Goal: Task Accomplishment & Management: Use online tool/utility

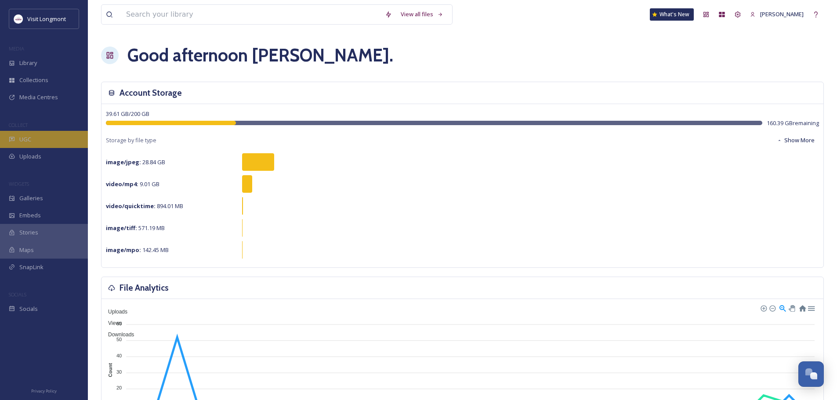
click at [31, 141] on span "UGC" at bounding box center [25, 139] width 12 height 8
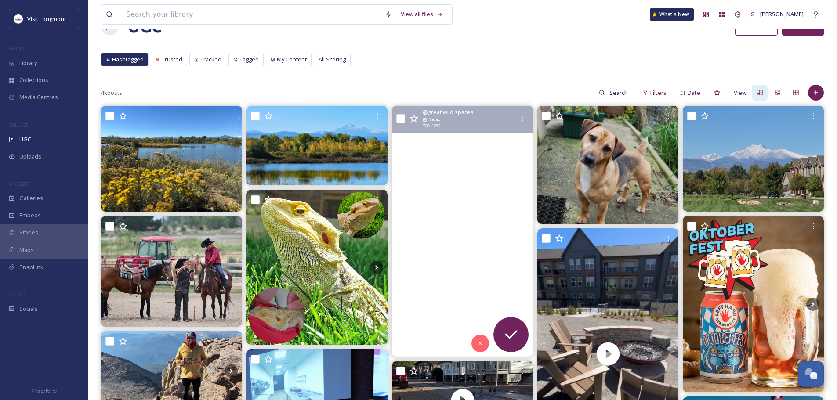
scroll to position [44, 0]
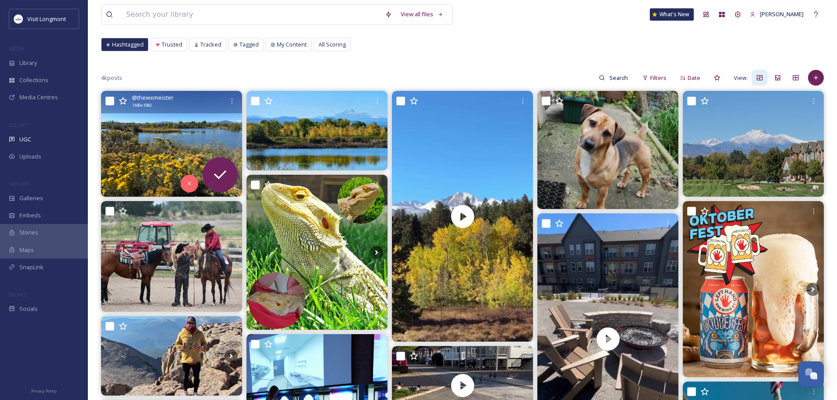
click at [145, 155] on img at bounding box center [171, 144] width 141 height 106
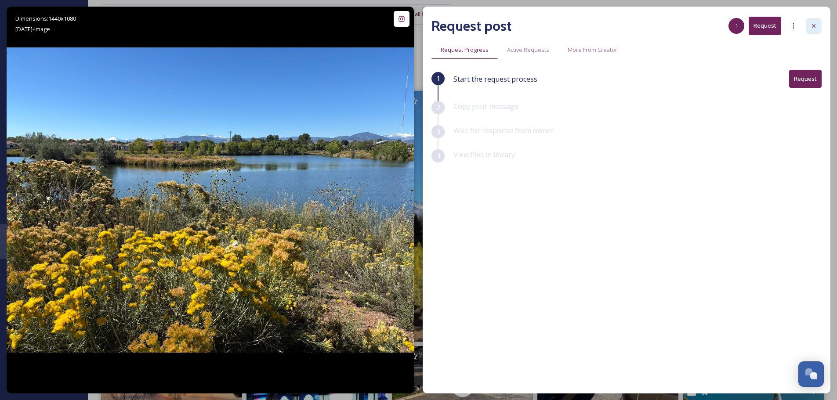
click at [812, 25] on icon at bounding box center [813, 25] width 7 height 7
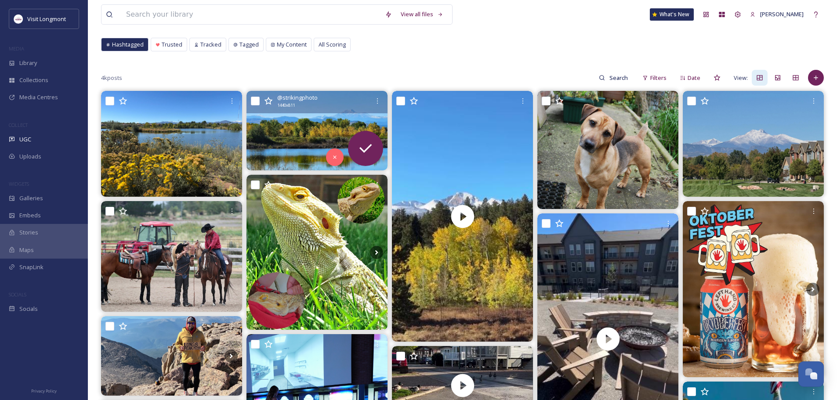
click at [286, 140] on img at bounding box center [316, 131] width 141 height 80
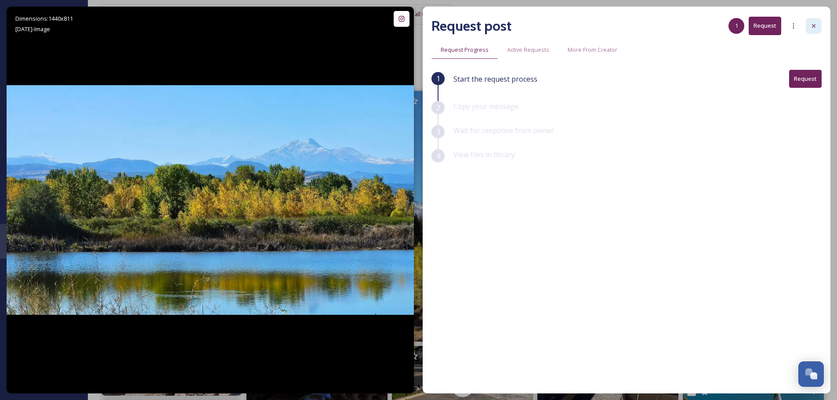
click at [817, 28] on div at bounding box center [814, 26] width 16 height 16
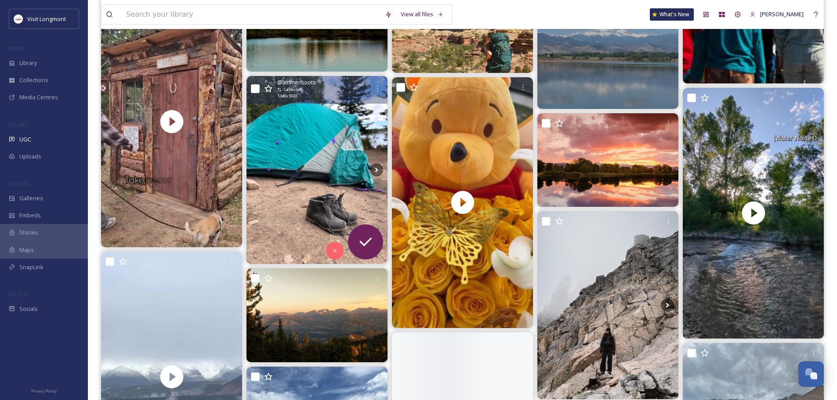
scroll to position [615, 0]
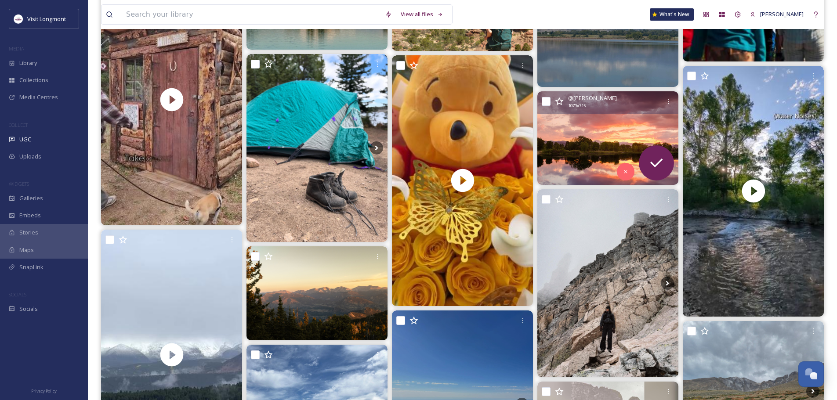
click at [573, 168] on img at bounding box center [607, 138] width 141 height 94
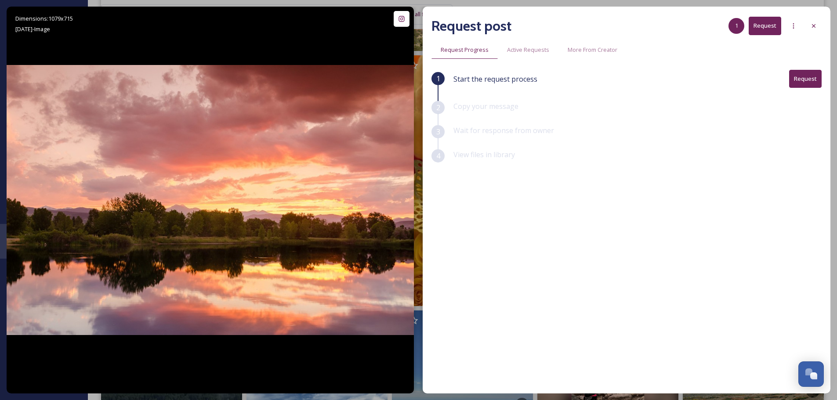
click at [794, 82] on button "Request" at bounding box center [805, 79] width 33 height 18
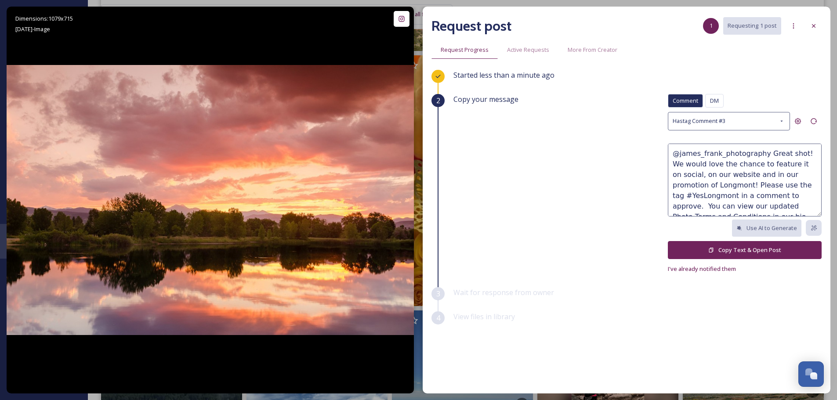
click at [756, 250] on button "Copy Text & Open Post" at bounding box center [745, 250] width 154 height 18
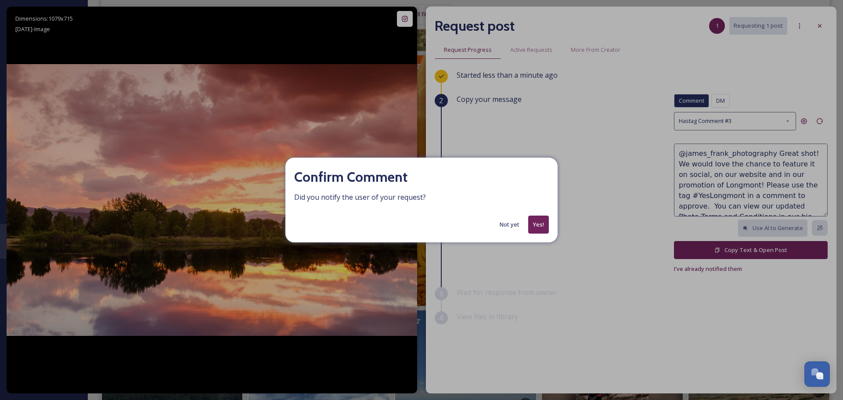
click at [502, 225] on button "Not yet" at bounding box center [509, 224] width 29 height 17
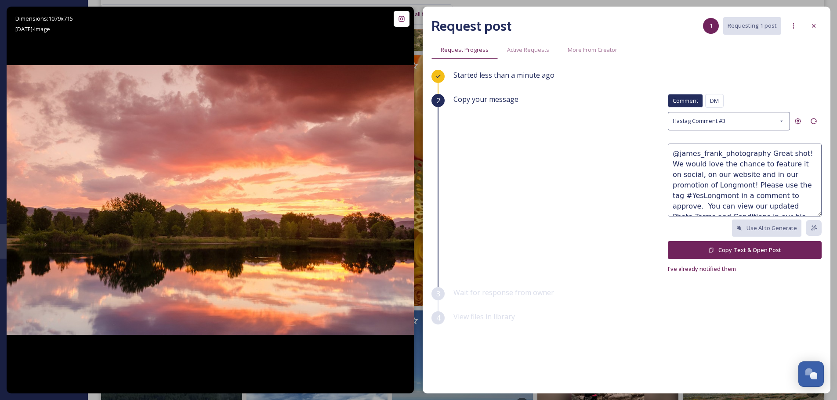
click at [822, 22] on div "Request post 1 Requesting 1 post Request Progress Active Requests More From Cre…" at bounding box center [627, 200] width 408 height 387
click at [813, 26] on icon at bounding box center [813, 25] width 7 height 7
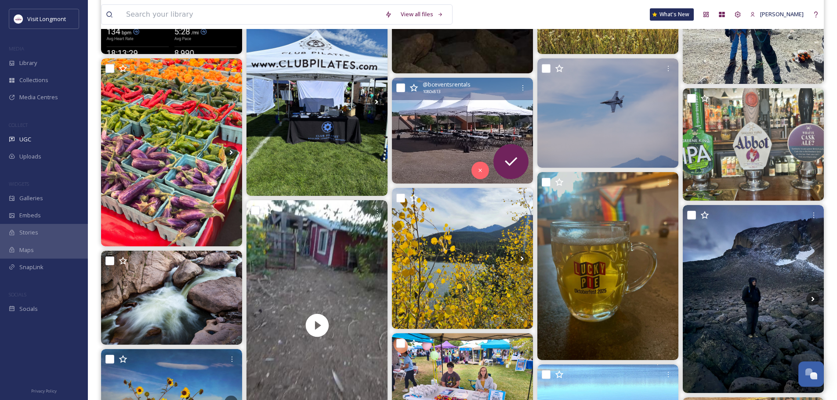
scroll to position [1845, 0]
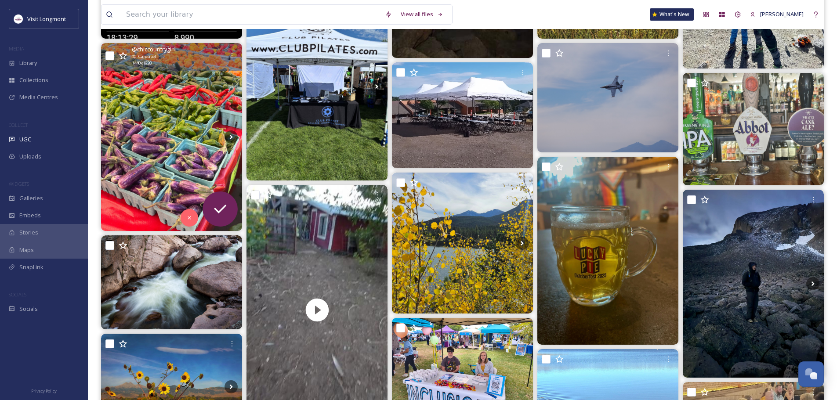
click at [156, 166] on img at bounding box center [171, 137] width 141 height 188
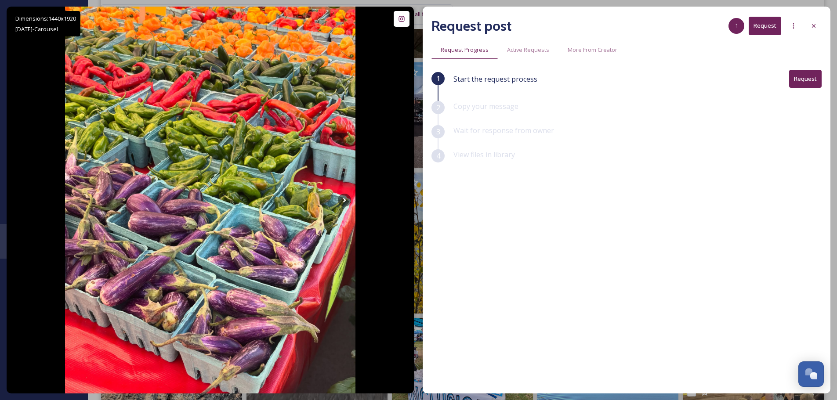
click at [803, 78] on button "Request" at bounding box center [805, 79] width 33 height 18
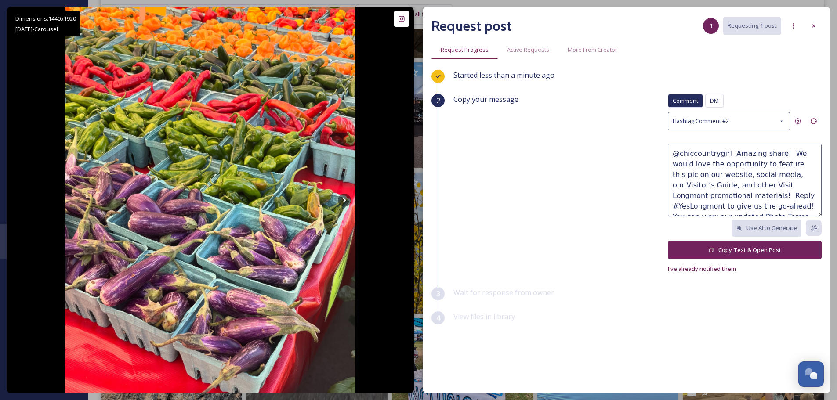
click at [744, 252] on button "Copy Text & Open Post" at bounding box center [745, 250] width 154 height 18
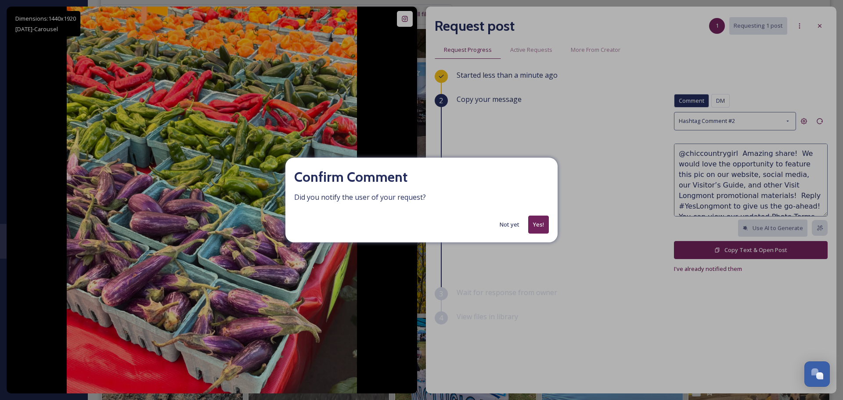
click at [535, 224] on button "Yes!" at bounding box center [538, 225] width 21 height 18
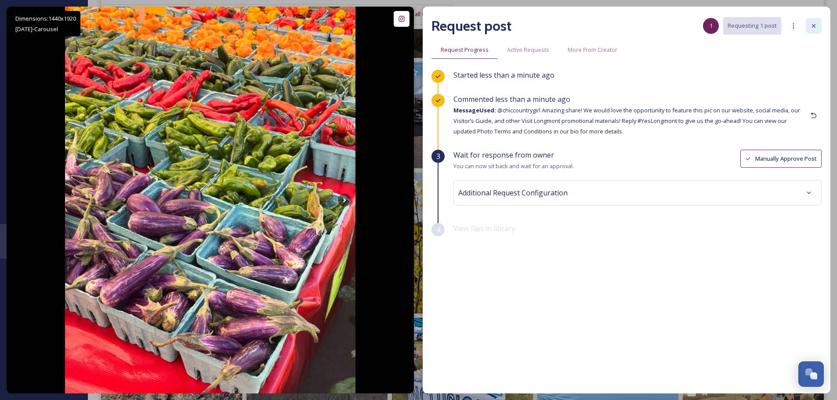
click at [814, 27] on icon at bounding box center [813, 25] width 7 height 7
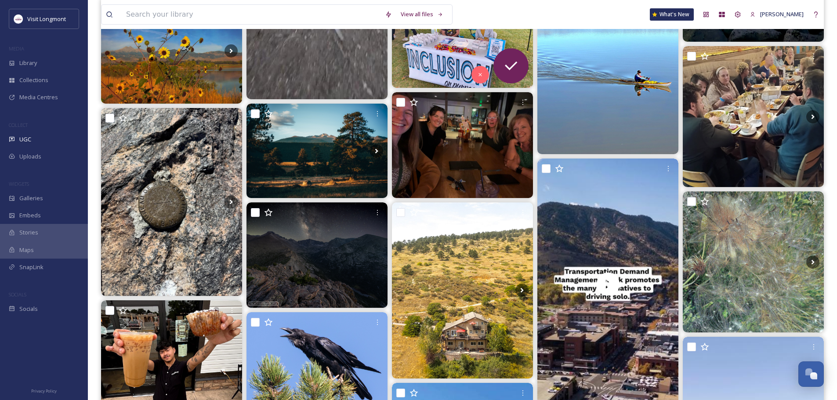
scroll to position [2196, 0]
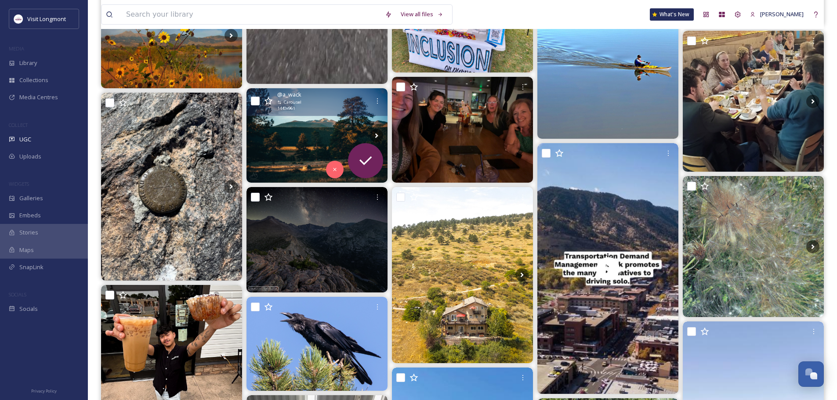
click at [322, 148] on img at bounding box center [316, 135] width 141 height 94
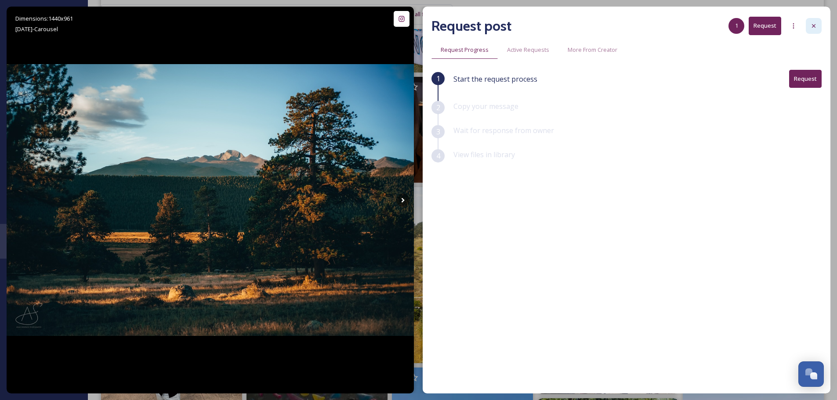
click at [811, 28] on icon at bounding box center [813, 25] width 7 height 7
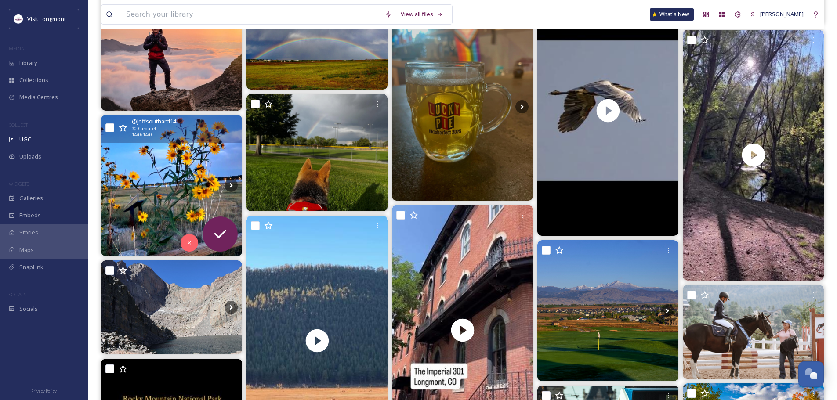
scroll to position [3031, 0]
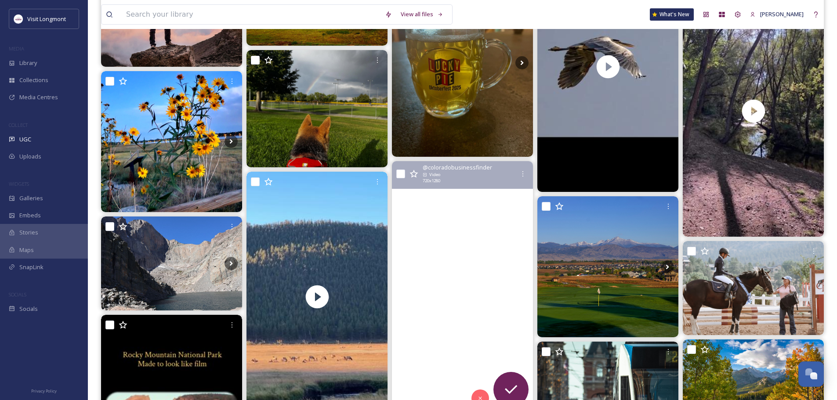
click at [427, 291] on video "The Imperial 301 is a vibrant community hub located at 301 Main St in Longmont,…" at bounding box center [462, 286] width 141 height 251
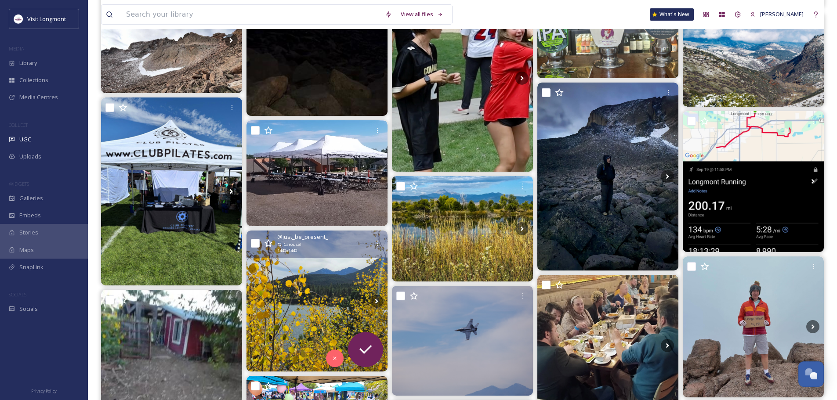
scroll to position [1845, 0]
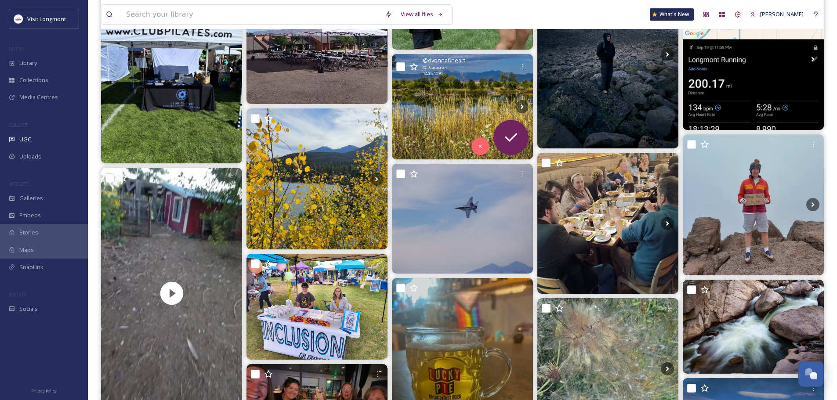
click at [432, 125] on img at bounding box center [462, 107] width 141 height 106
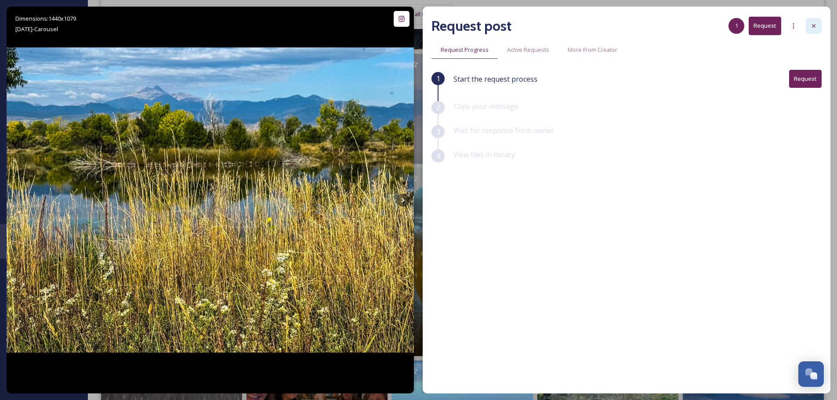
click at [814, 28] on icon at bounding box center [813, 25] width 7 height 7
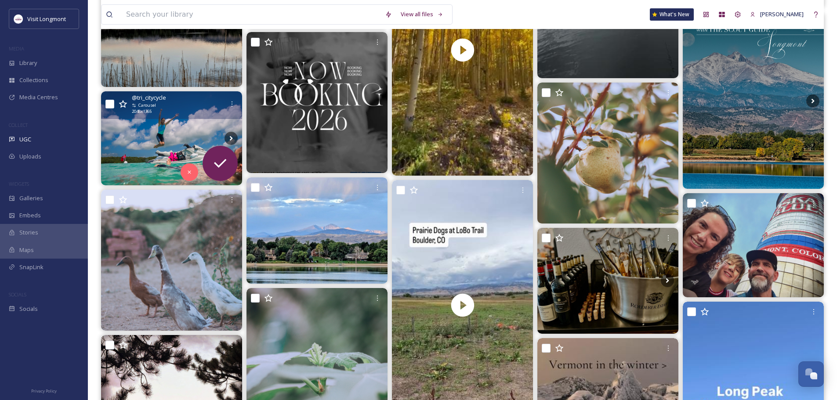
scroll to position [4041, 0]
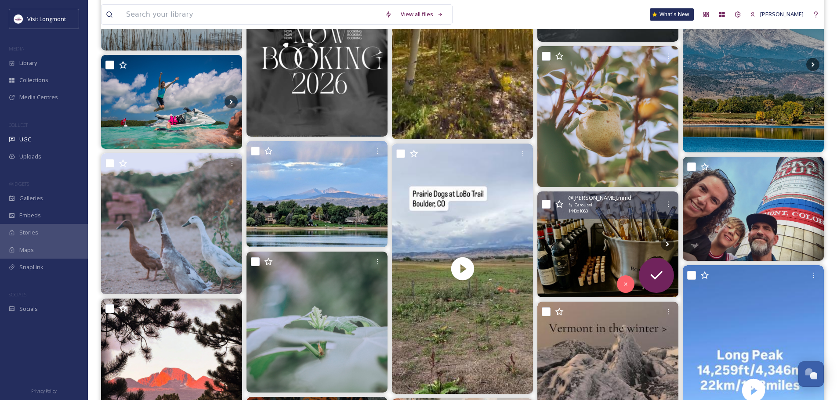
click at [576, 257] on img at bounding box center [607, 245] width 141 height 106
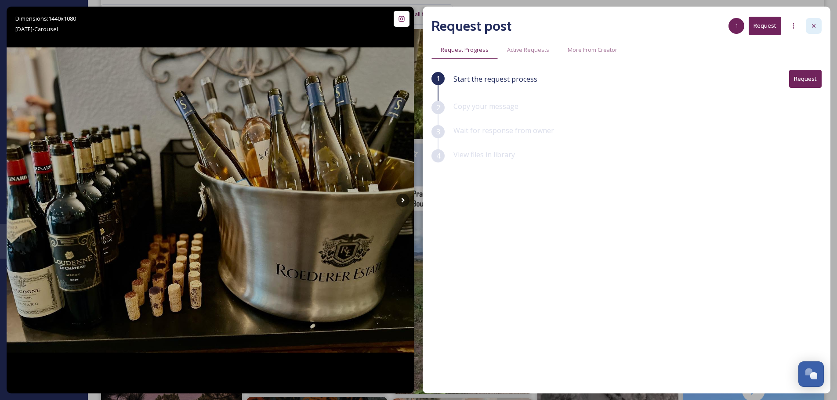
click at [817, 23] on div at bounding box center [814, 26] width 16 height 16
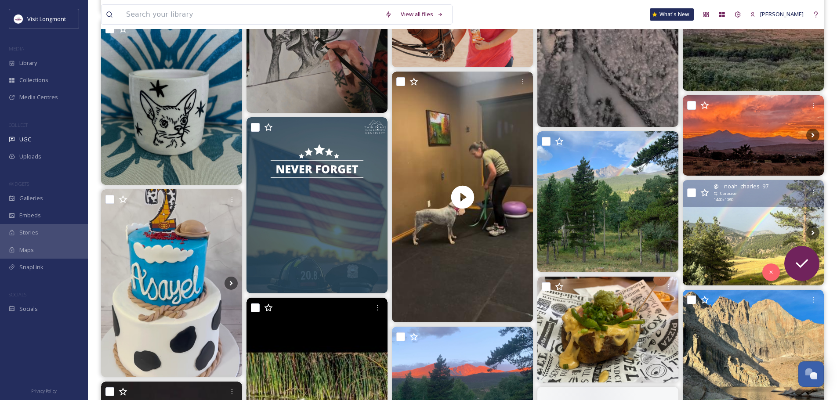
scroll to position [4480, 0]
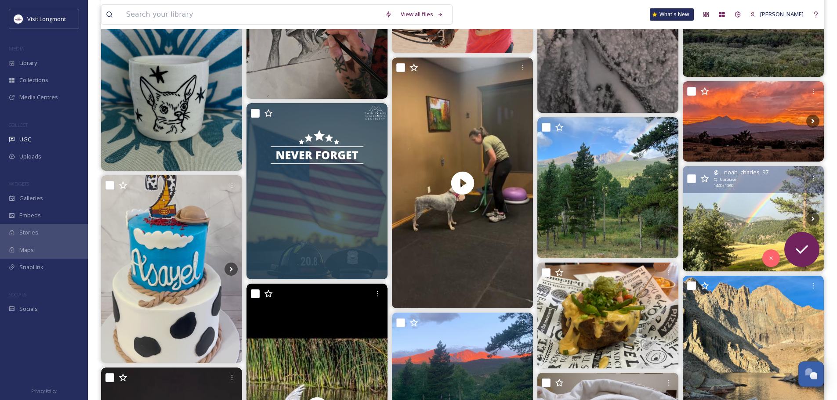
click at [735, 226] on img at bounding box center [753, 219] width 141 height 106
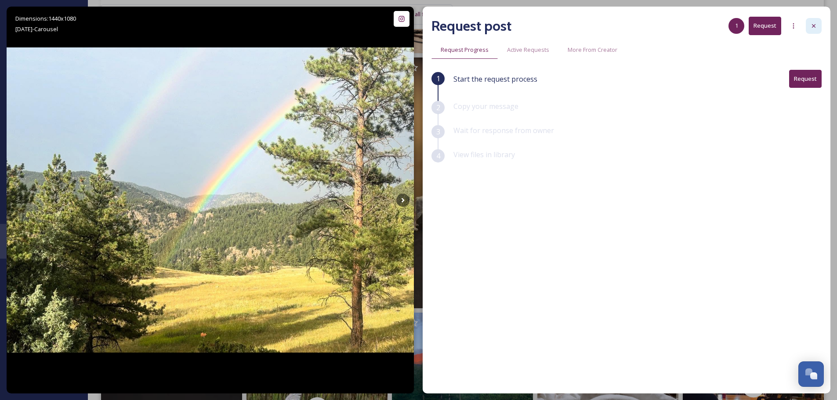
click at [810, 24] on icon at bounding box center [813, 25] width 7 height 7
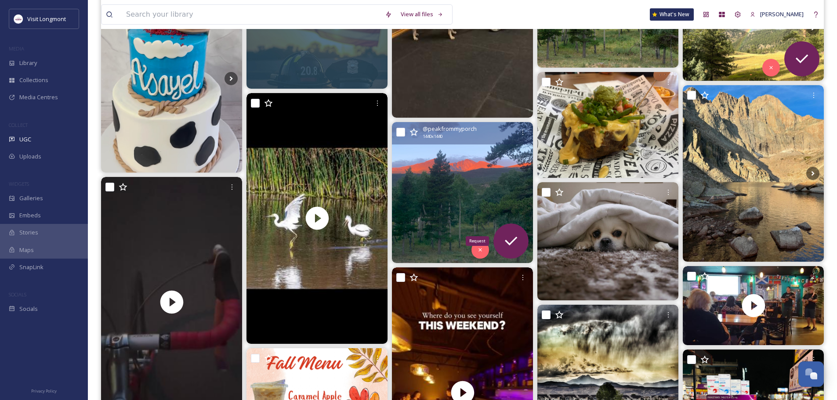
scroll to position [4700, 0]
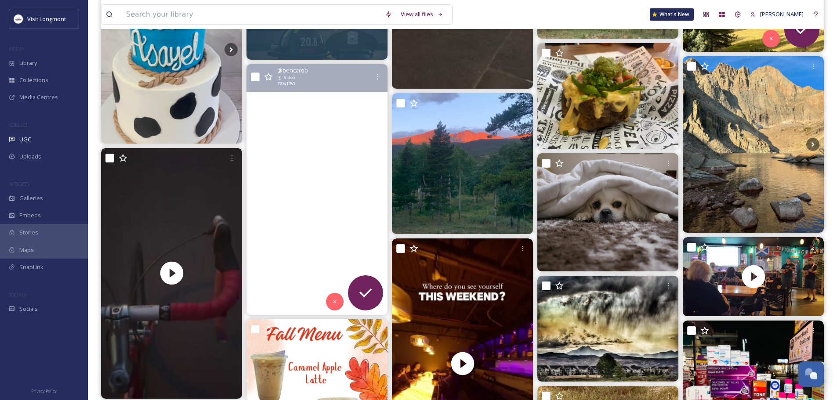
click at [296, 225] on video "Some highlights from our most recent Longmont Nature Walk on Tuesday morning:\a…" at bounding box center [316, 189] width 141 height 251
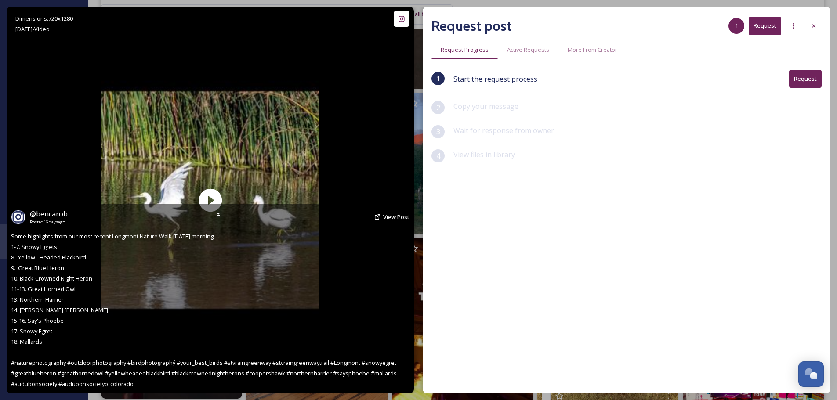
click at [383, 216] on div "@ bencarob Posted [DATE] View Post" at bounding box center [210, 217] width 398 height 17
click at [392, 216] on span "View Post" at bounding box center [396, 217] width 26 height 8
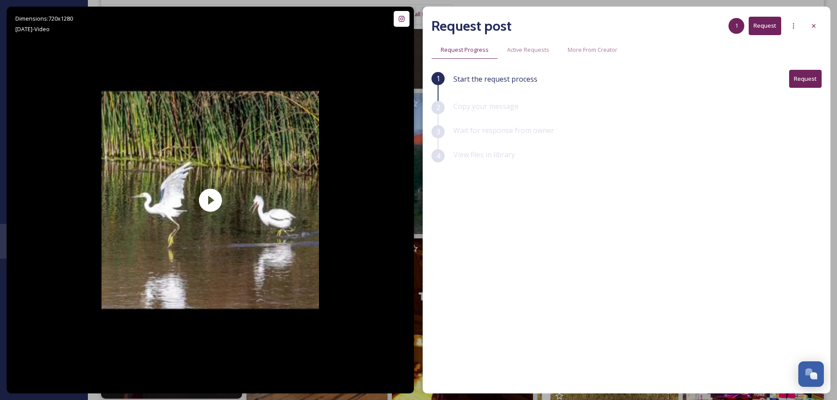
click at [799, 81] on button "Request" at bounding box center [805, 79] width 33 height 18
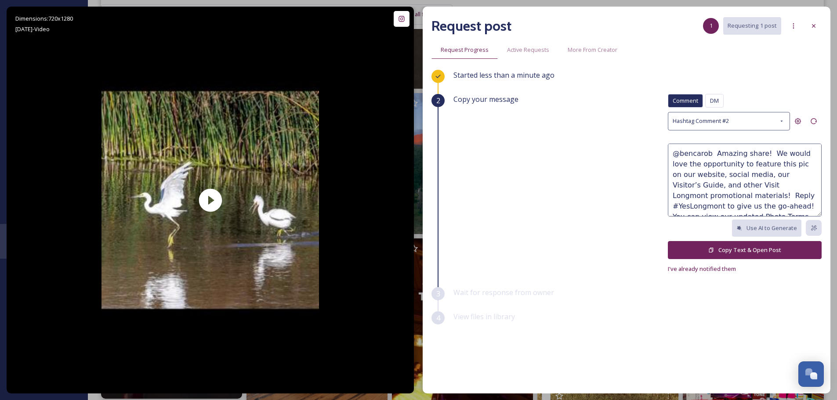
drag, startPoint x: 778, startPoint y: 165, endPoint x: 770, endPoint y: 166, distance: 8.4
click at [770, 165] on textarea "@bencarob Amazing share! We would love the opportunity to feature this pic on o…" at bounding box center [745, 180] width 154 height 73
type textarea "@bencarob Amazing share! We would love the opportunity to feature this on our w…"
click at [731, 251] on button "Copy Text & Open Post" at bounding box center [745, 250] width 154 height 18
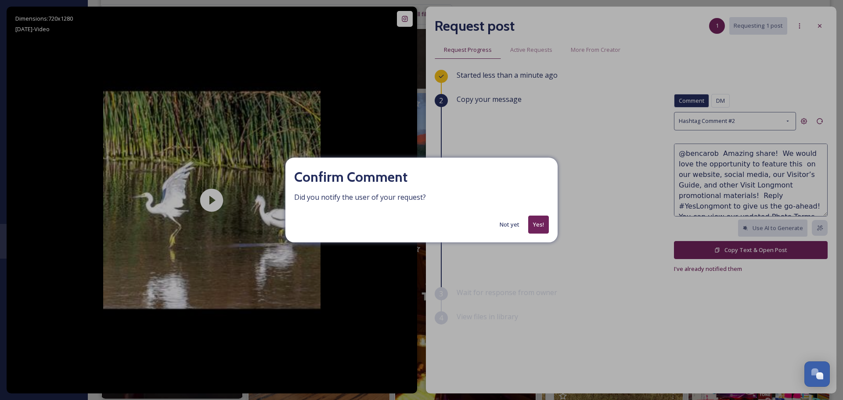
click at [535, 225] on button "Yes!" at bounding box center [538, 225] width 21 height 18
